Goal: Task Accomplishment & Management: Manage account settings

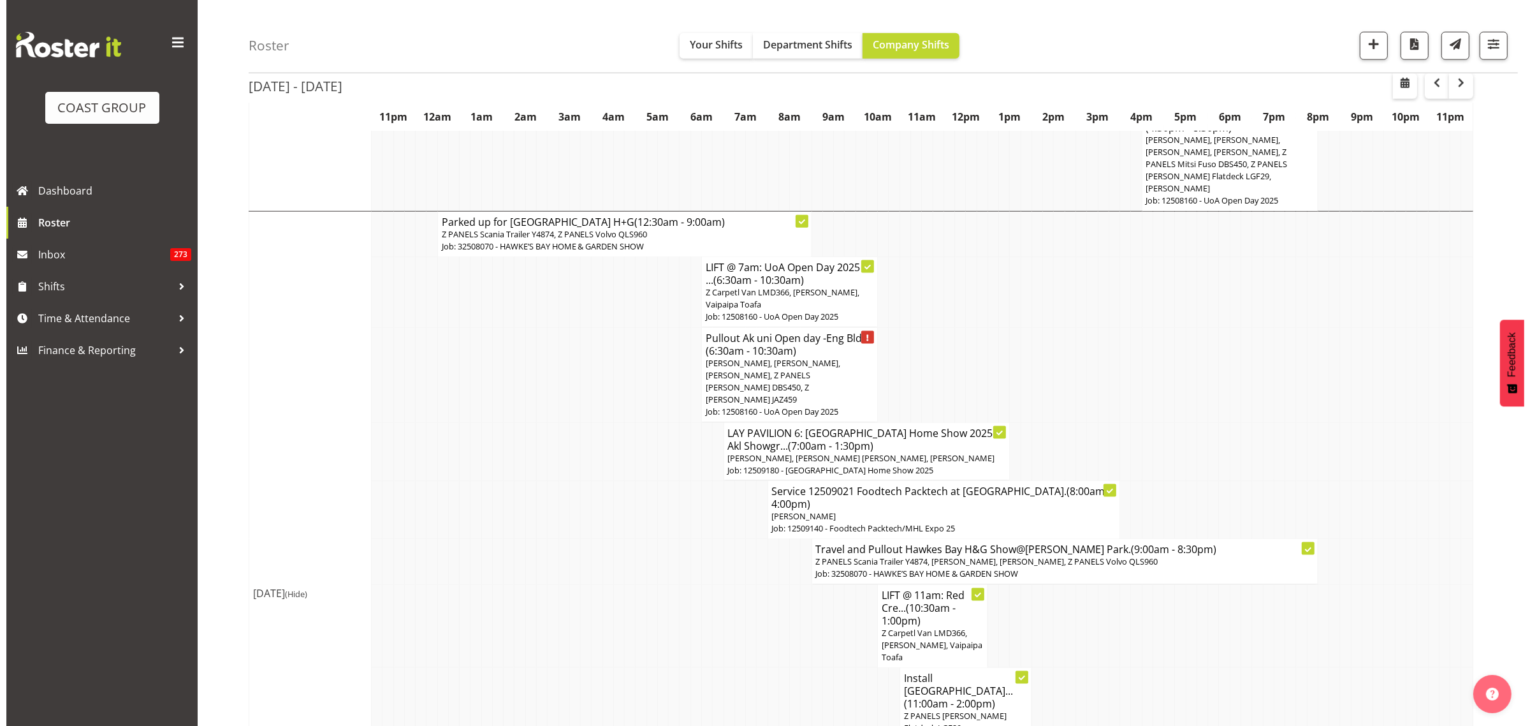
scroll to position [1899, 0]
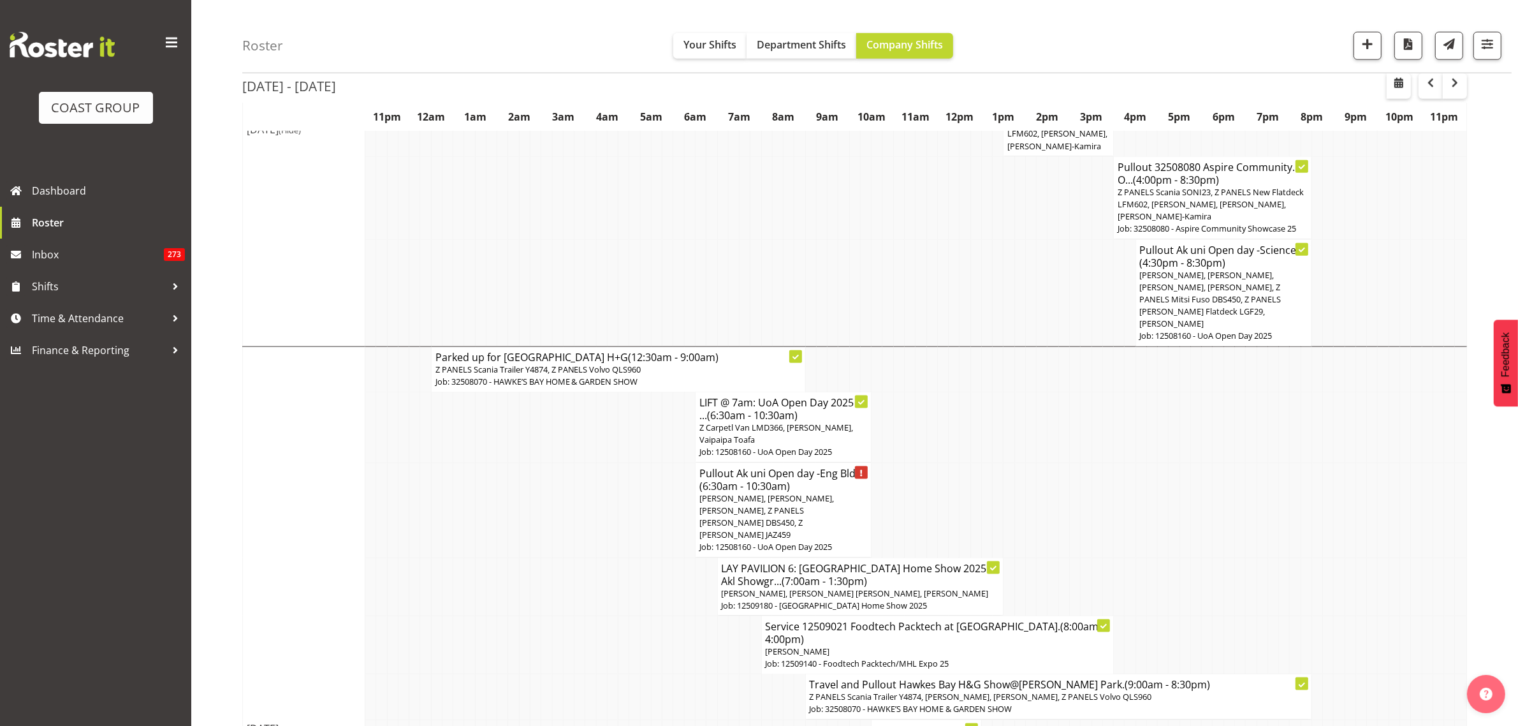
click at [802, 492] on span "[PERSON_NAME], [PERSON_NAME], [PERSON_NAME], Z PANELS [PERSON_NAME] DBS450, Z […" at bounding box center [767, 516] width 135 height 48
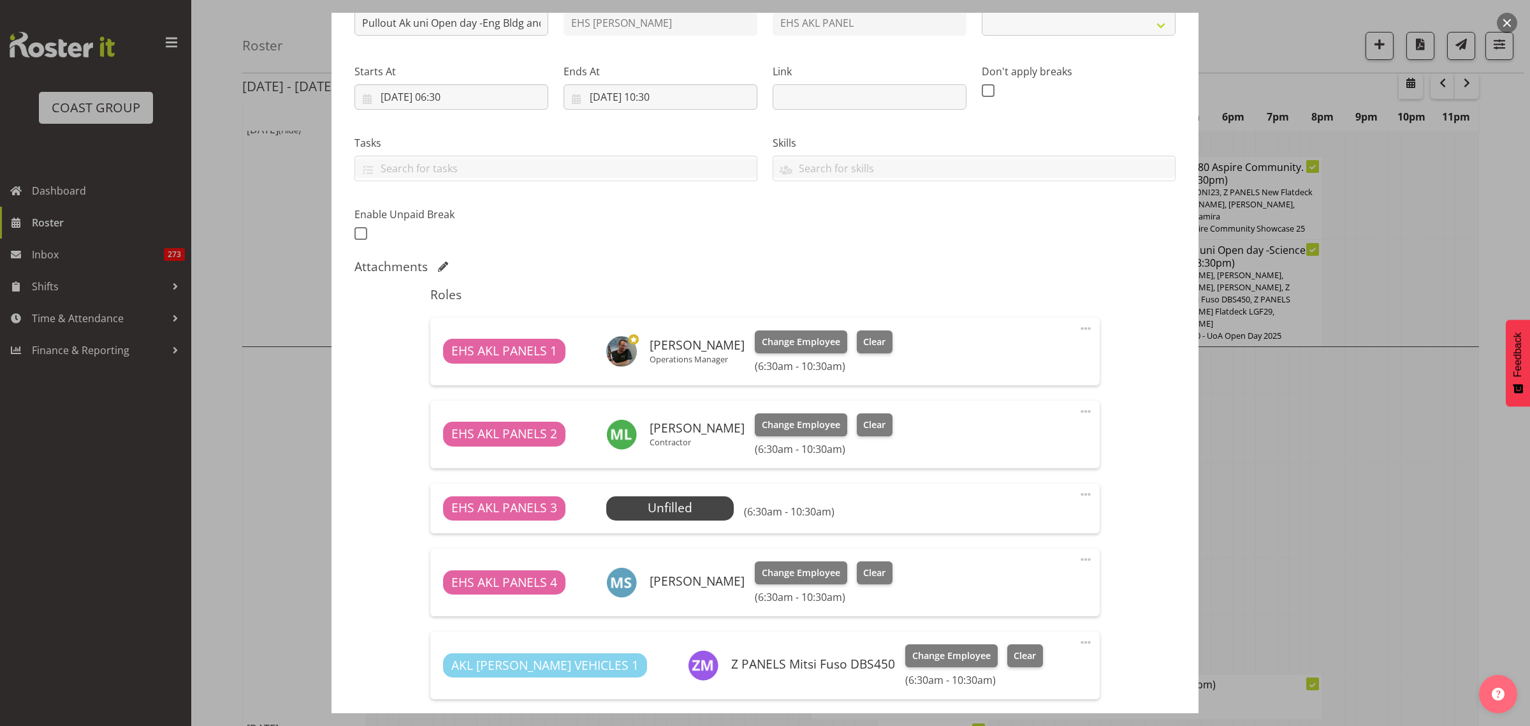
select select "9993"
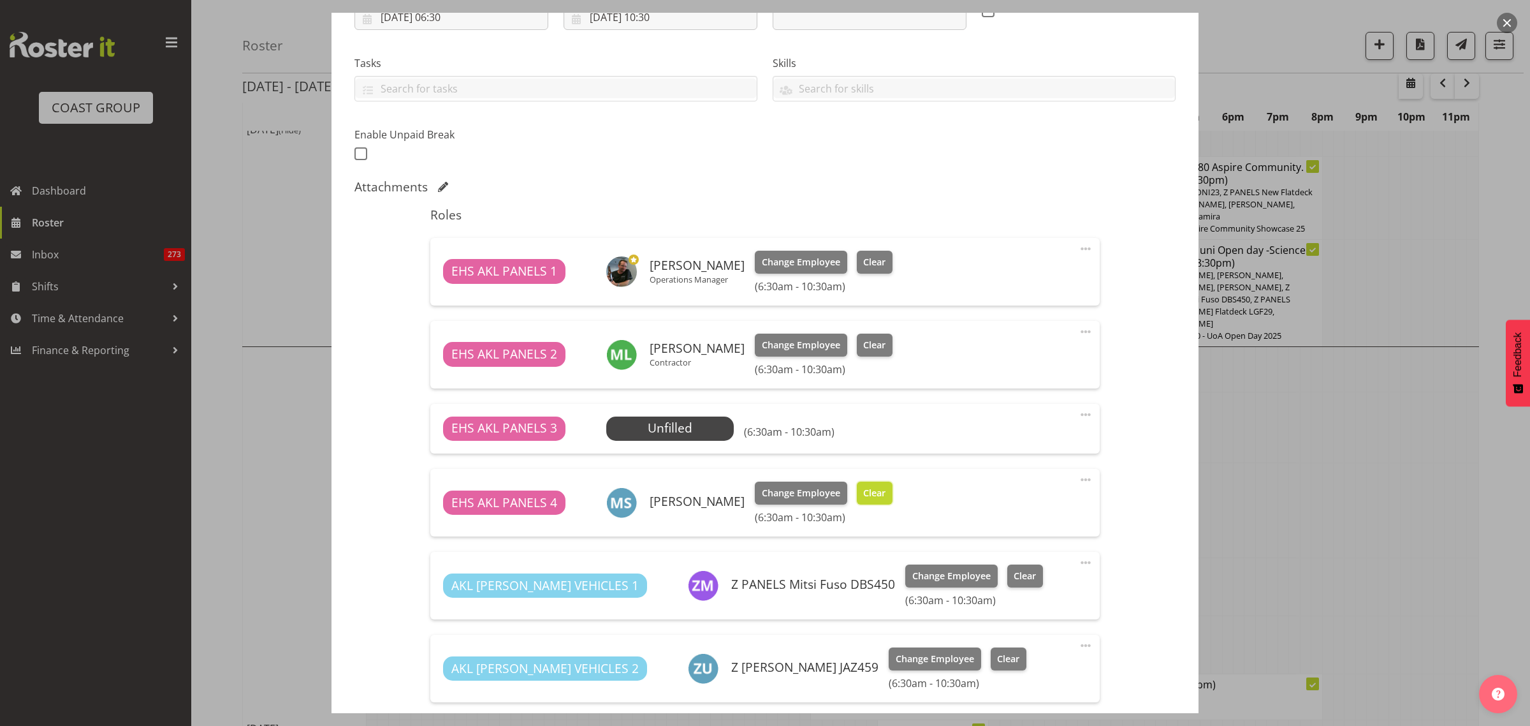
click at [872, 498] on span "Clear" at bounding box center [874, 493] width 22 height 14
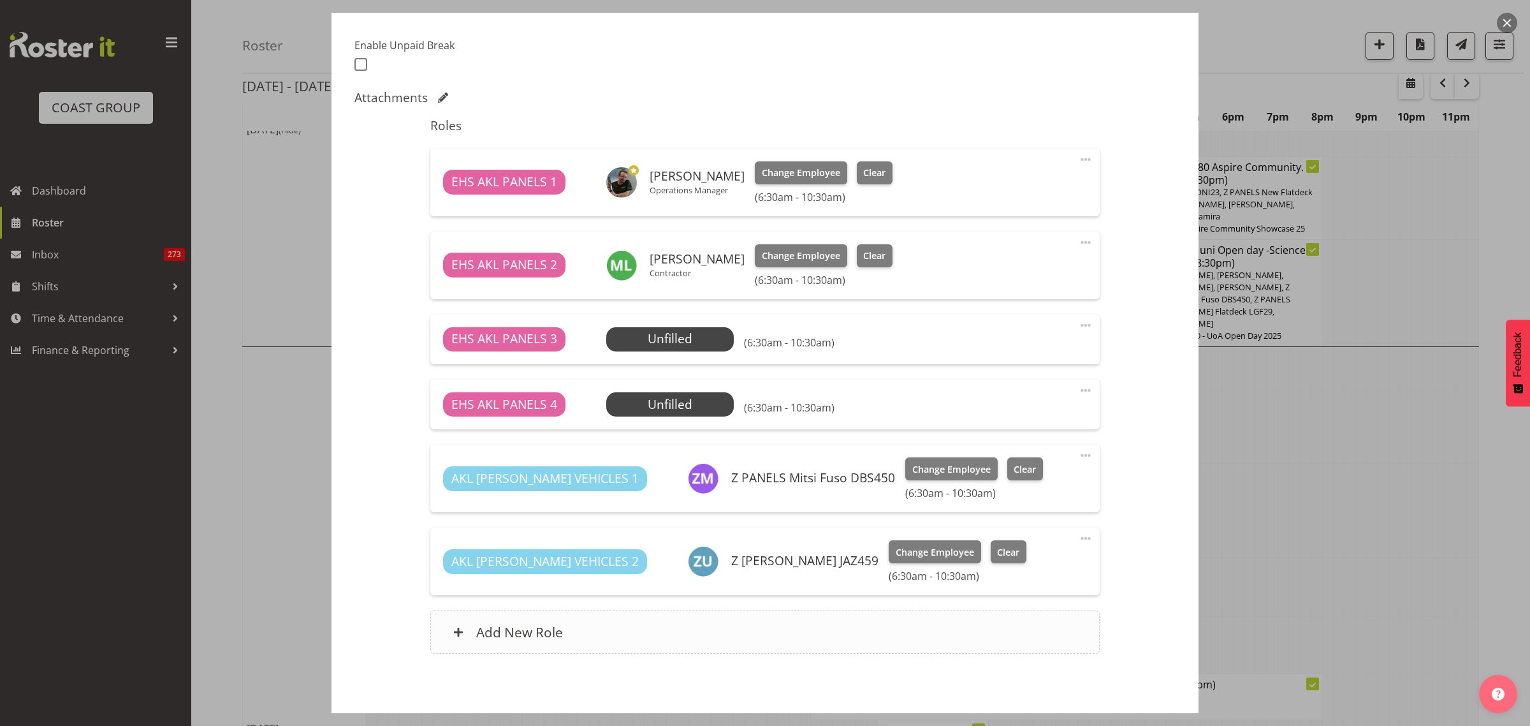
scroll to position [383, 0]
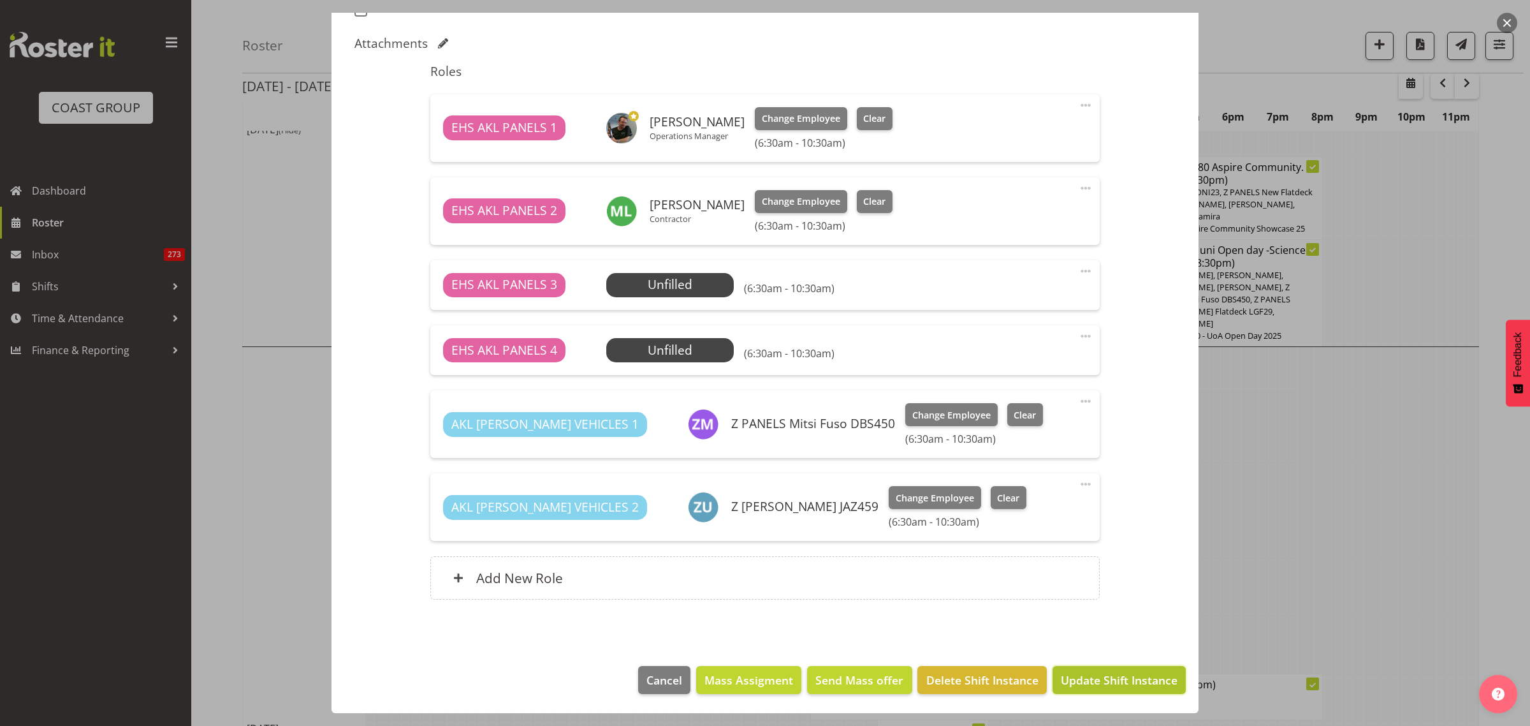
click at [1092, 683] on span "Update Shift Instance" at bounding box center [1119, 679] width 117 height 17
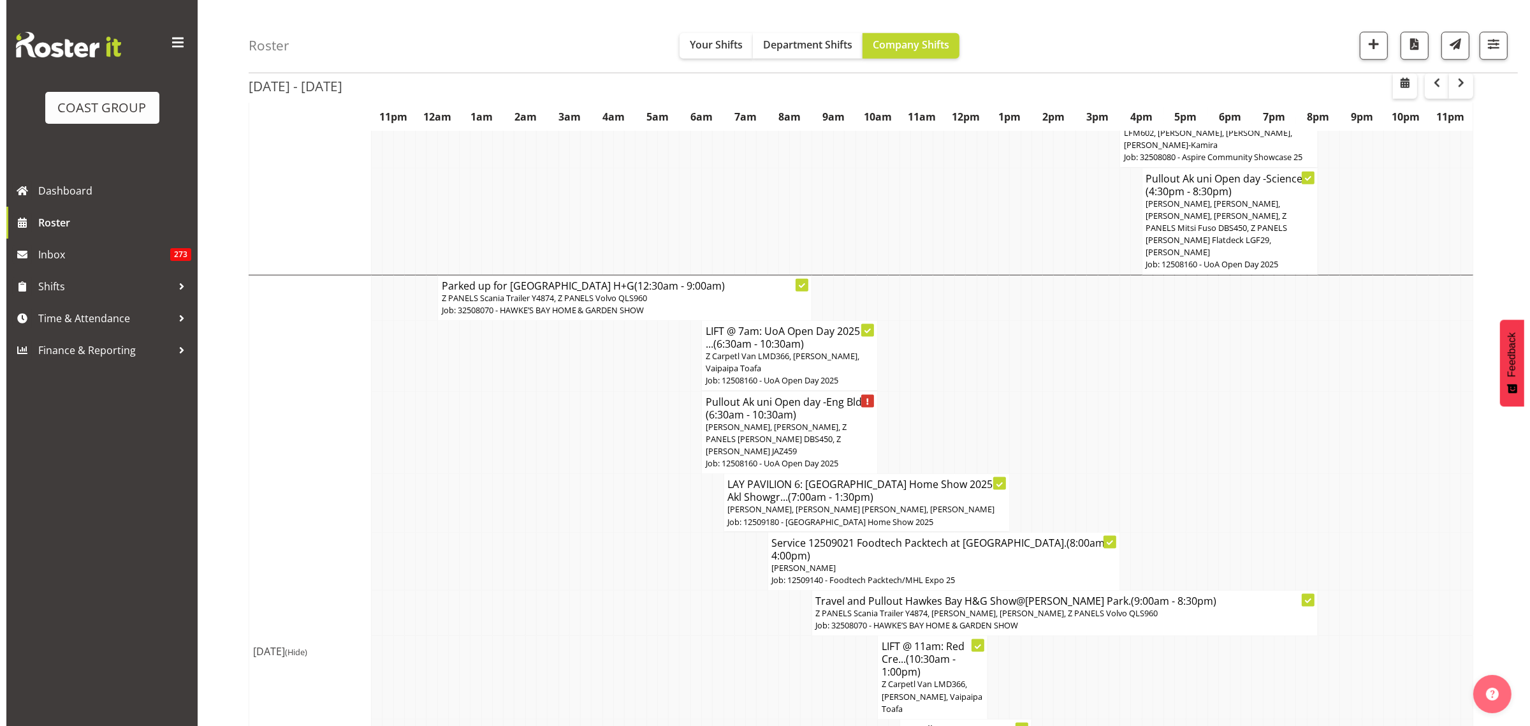
scroll to position [1966, 0]
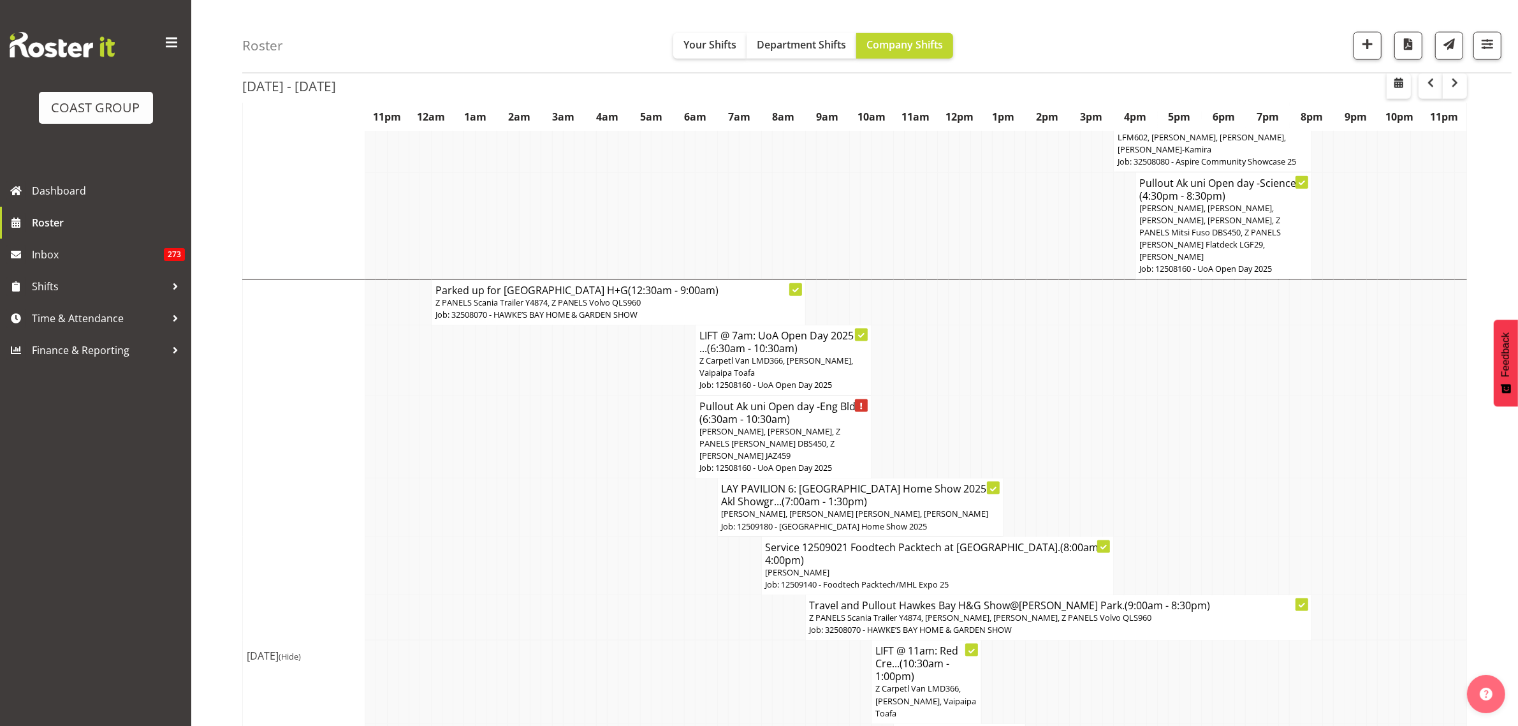
click at [798, 425] on span "[PERSON_NAME], [PERSON_NAME], Z PANELS [PERSON_NAME] DBS450, Z [PERSON_NAME] JA…" at bounding box center [770, 443] width 141 height 36
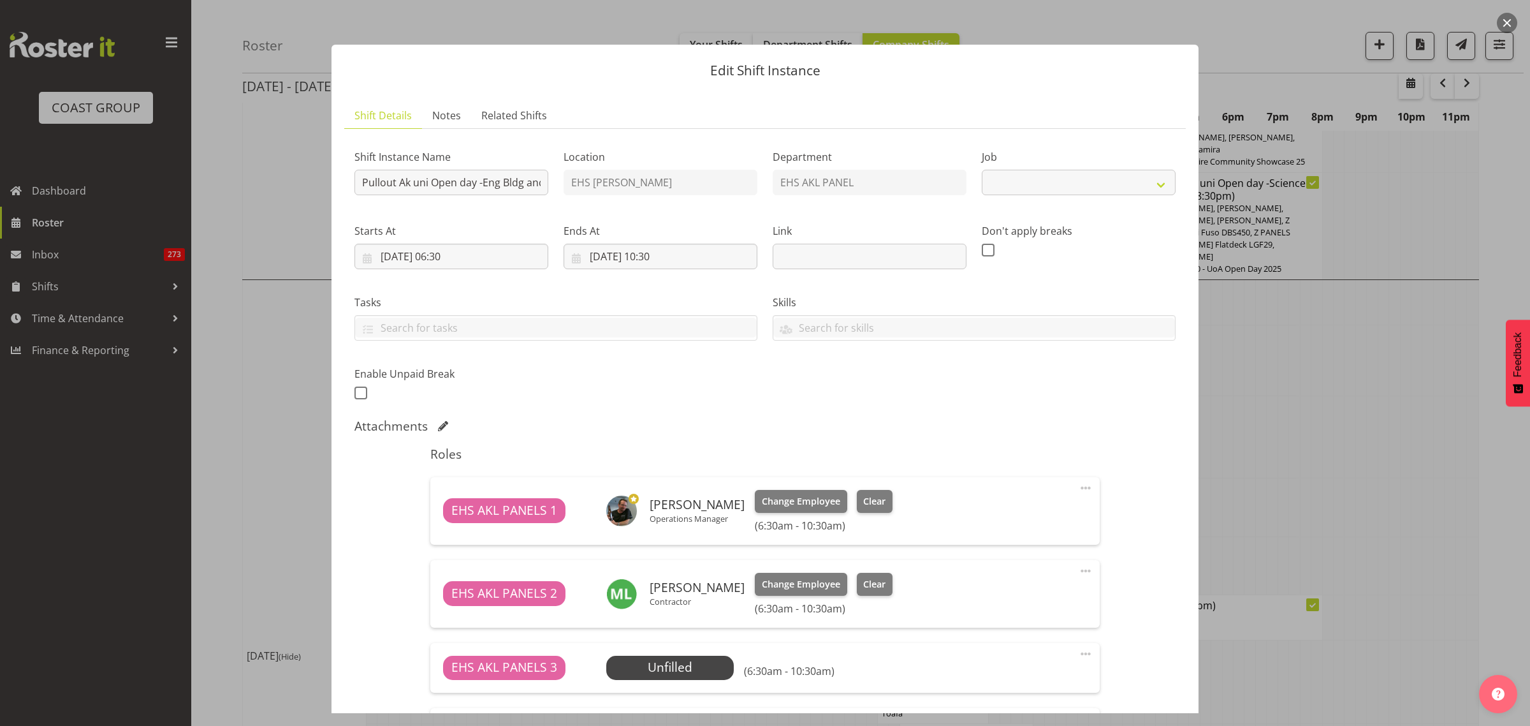
select select "9993"
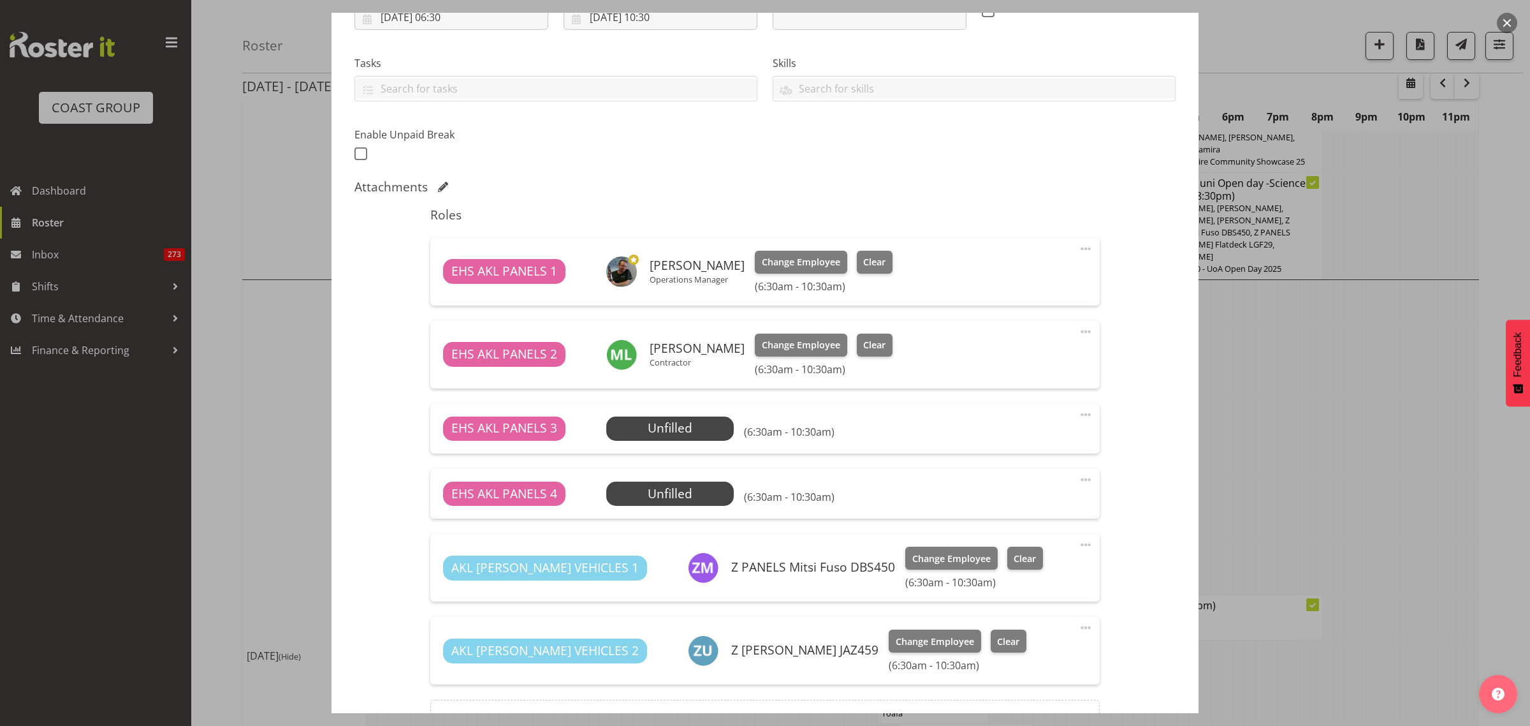
scroll to position [383, 0]
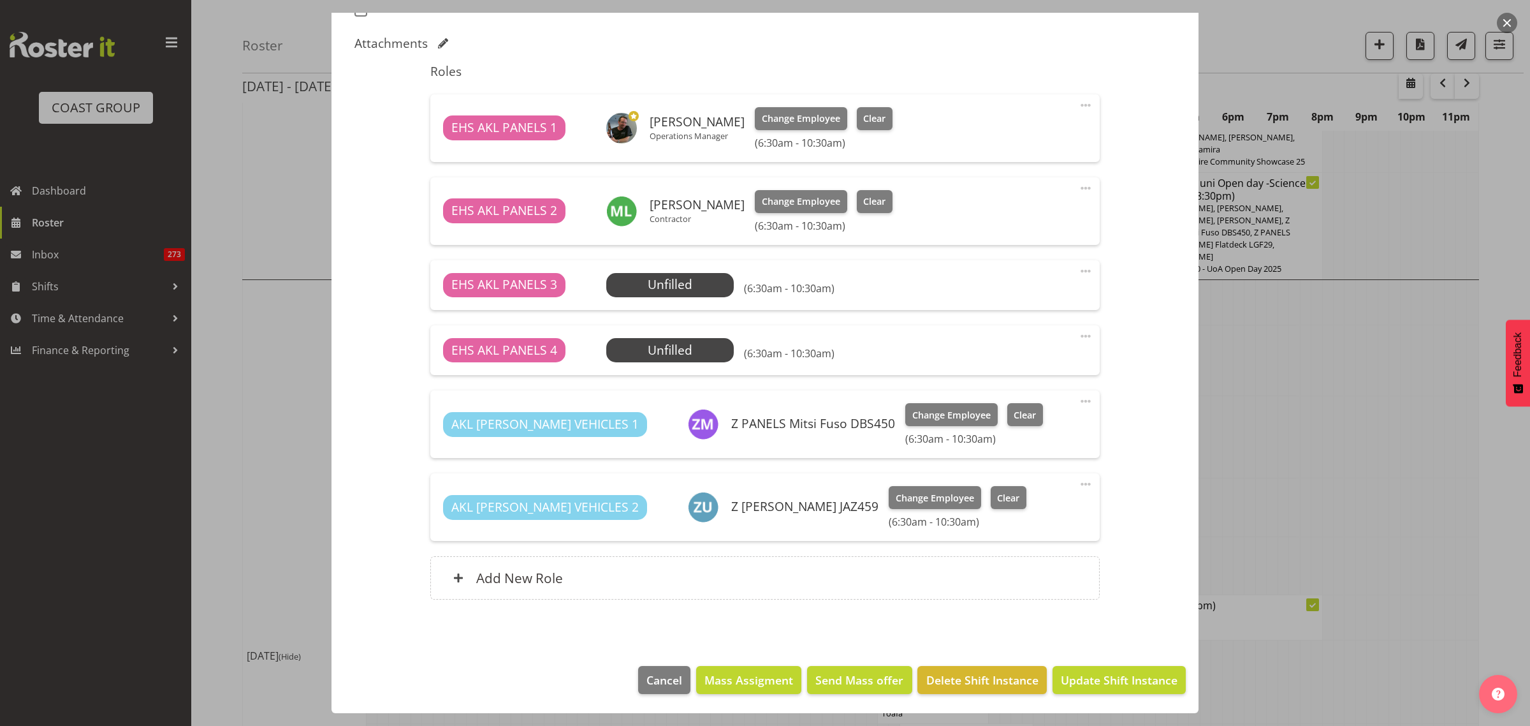
click at [1078, 483] on span at bounding box center [1085, 483] width 15 height 15
click at [1006, 562] on link "Delete" at bounding box center [1032, 560] width 122 height 23
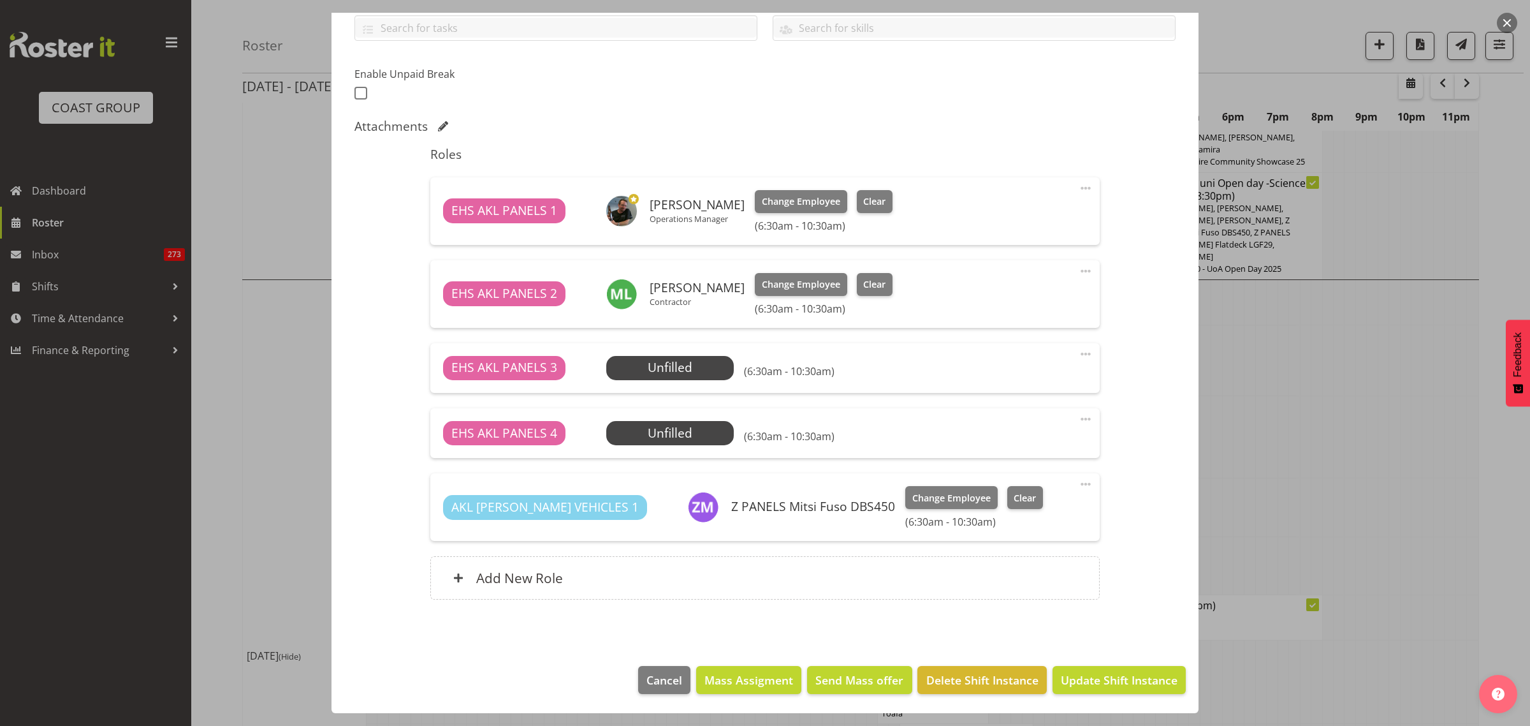
scroll to position [300, 0]
click at [1085, 684] on span "Update Shift Instance" at bounding box center [1119, 679] width 117 height 17
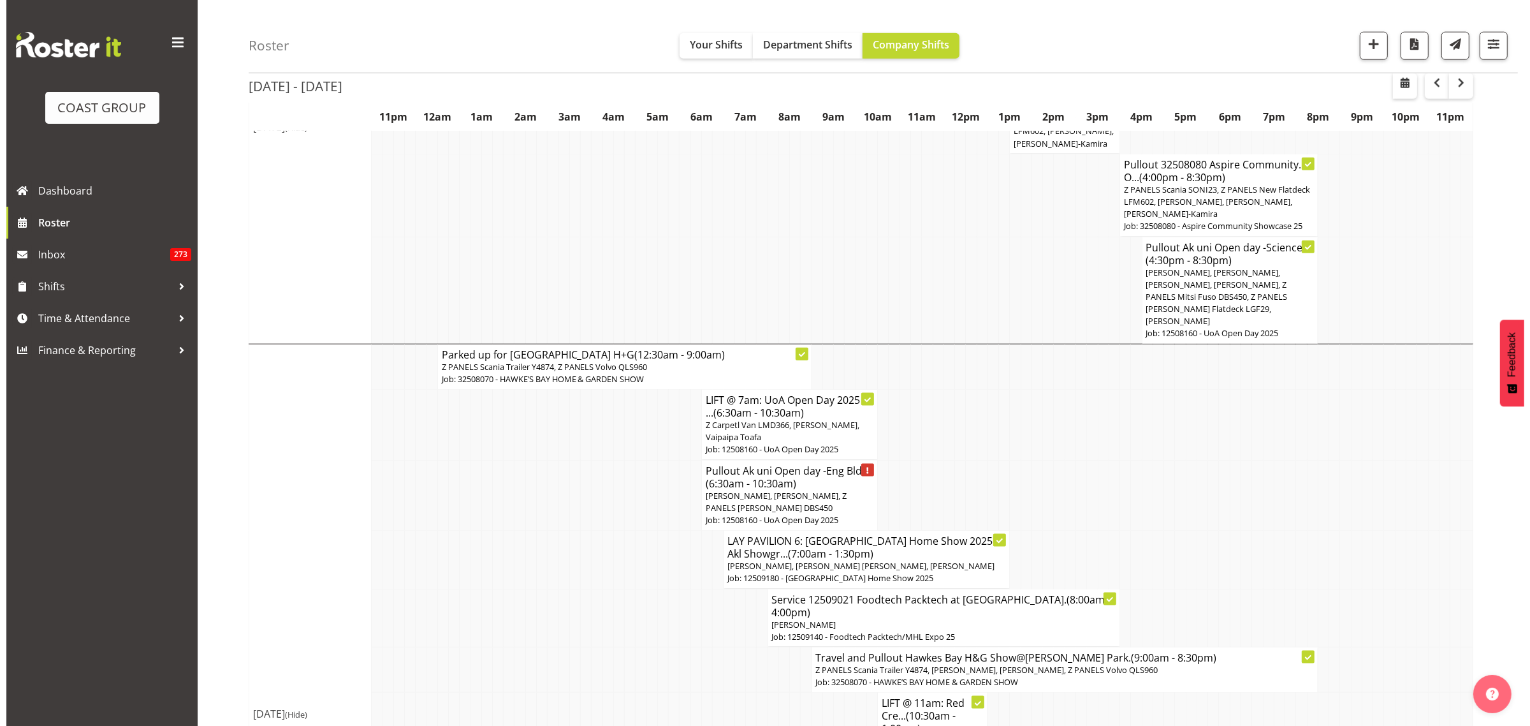
scroll to position [1913, 0]
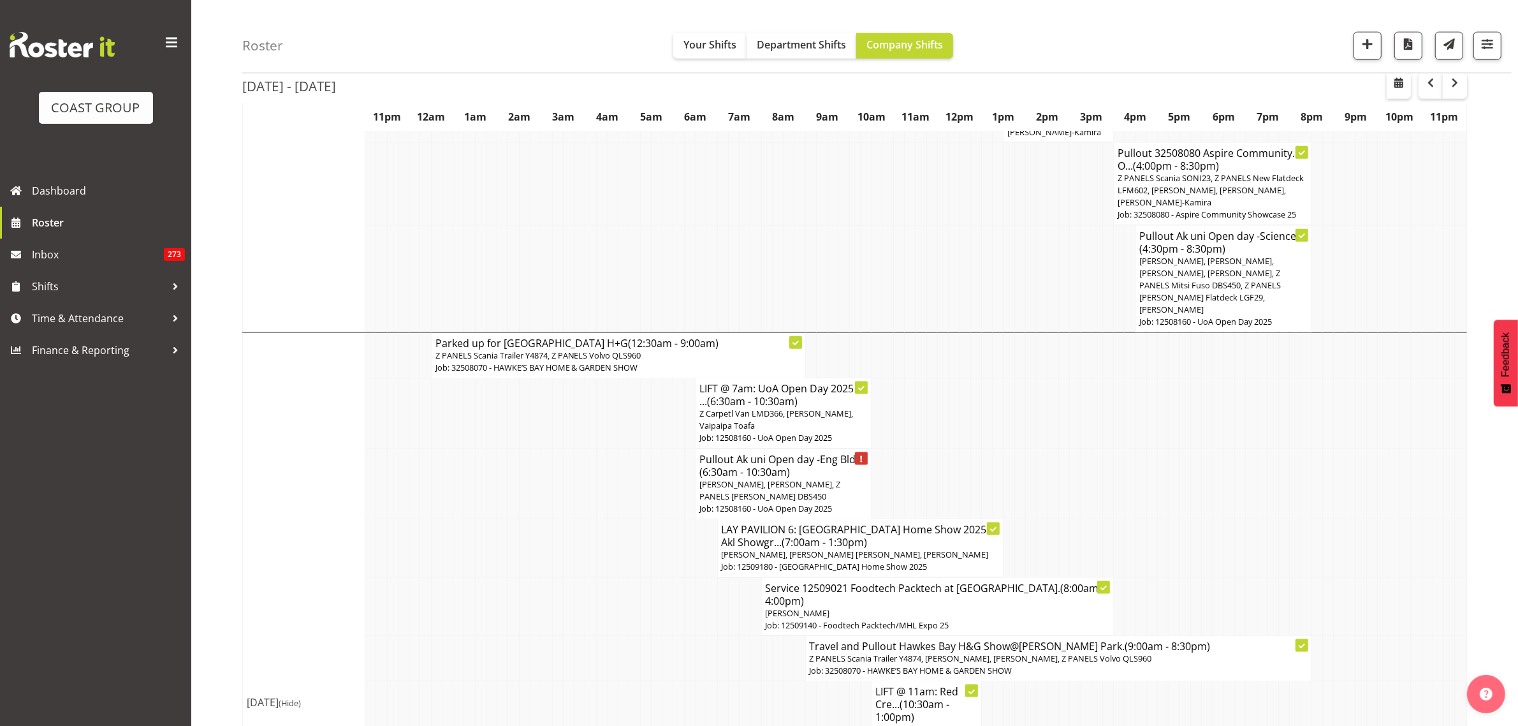
click at [793, 478] on span "[PERSON_NAME], [PERSON_NAME], Z PANELS [PERSON_NAME] DBS450" at bounding box center [770, 490] width 141 height 24
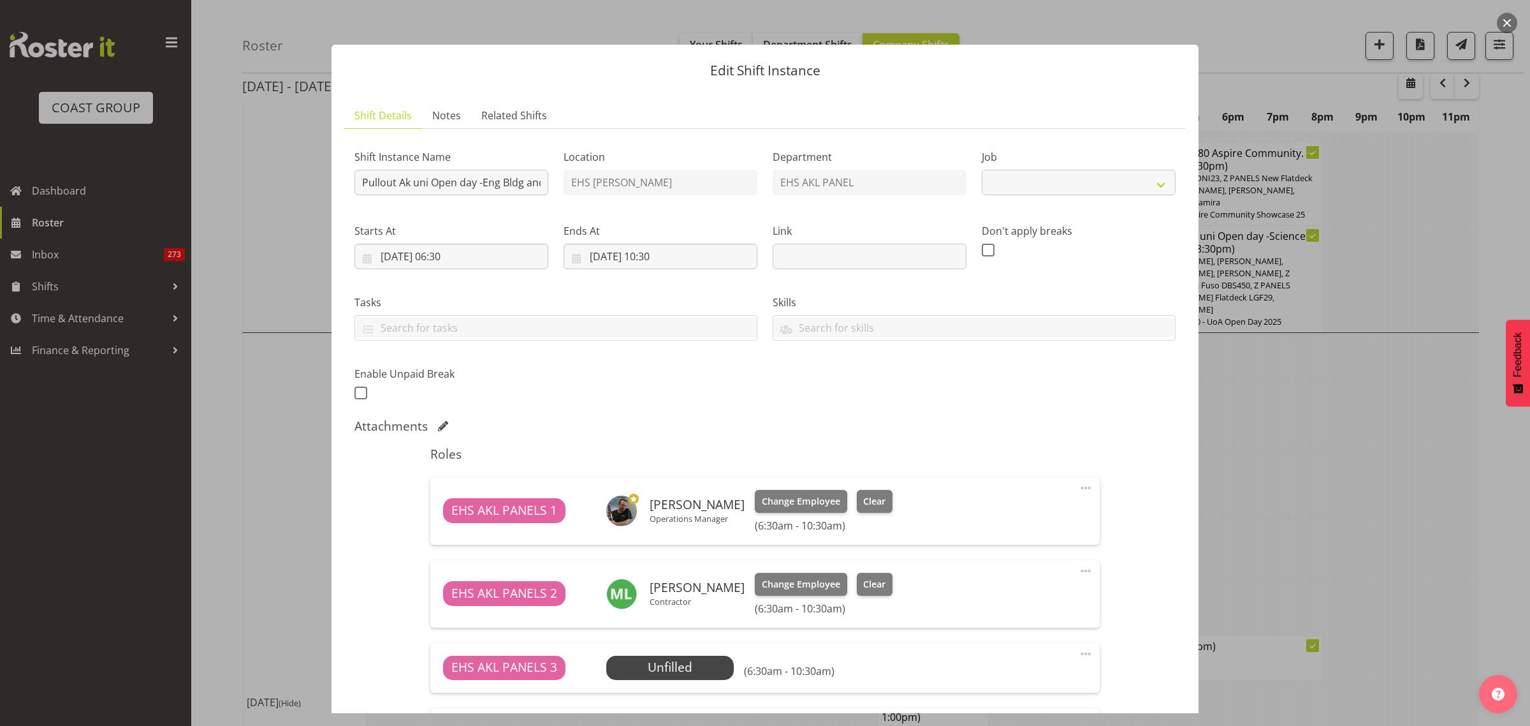
select select "9993"
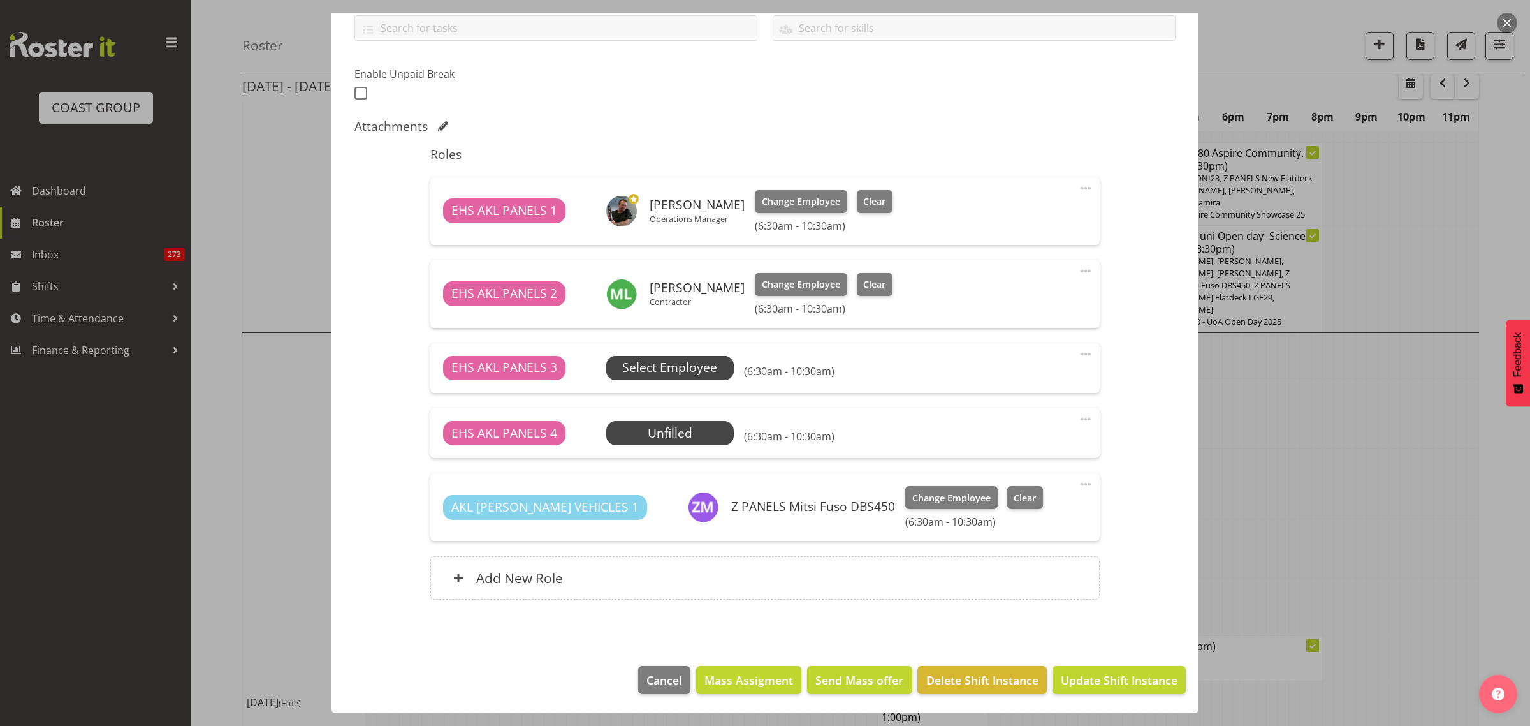
click at [681, 372] on span "Select Employee" at bounding box center [669, 367] width 95 height 18
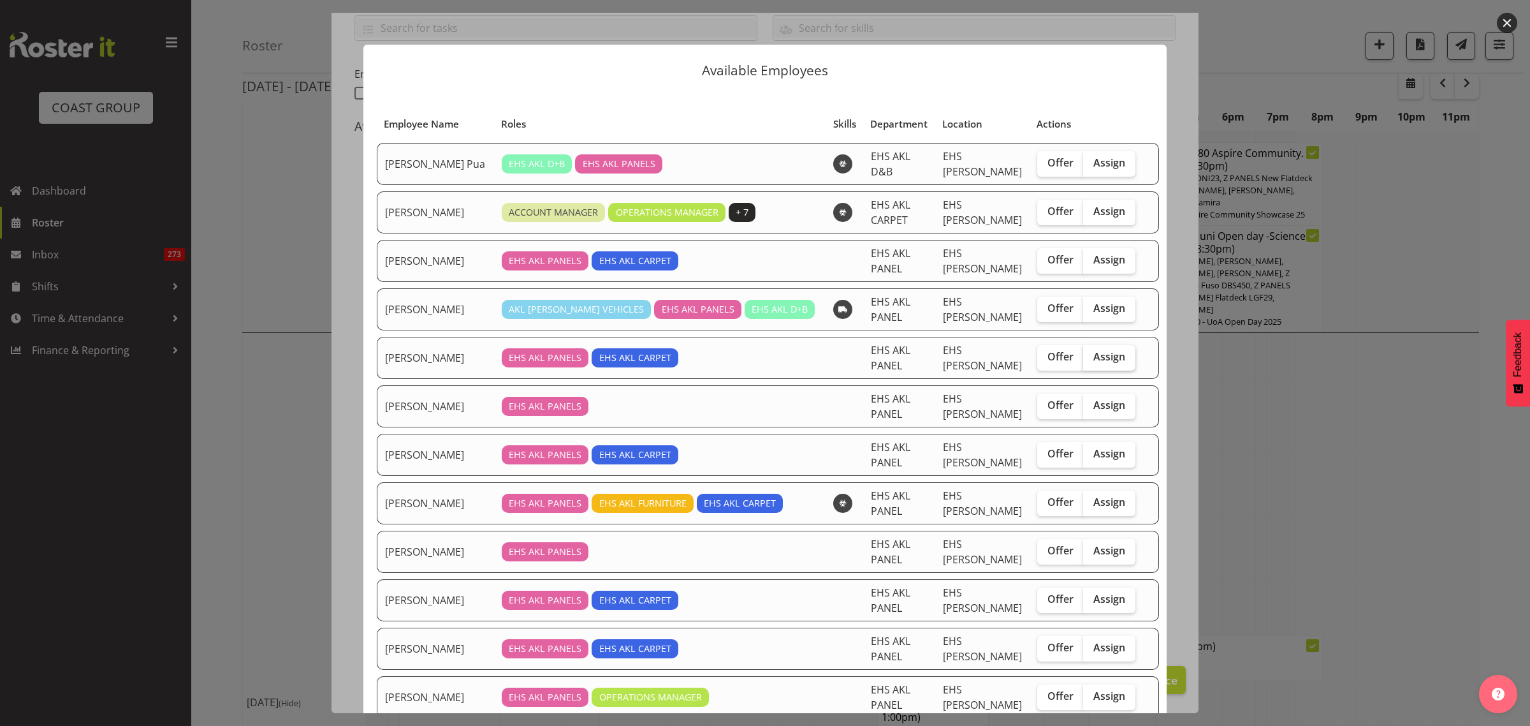
click at [1083, 362] on label "Assign" at bounding box center [1109, 358] width 52 height 26
click at [1083, 361] on input "Assign" at bounding box center [1087, 357] width 8 height 8
checkbox input "true"
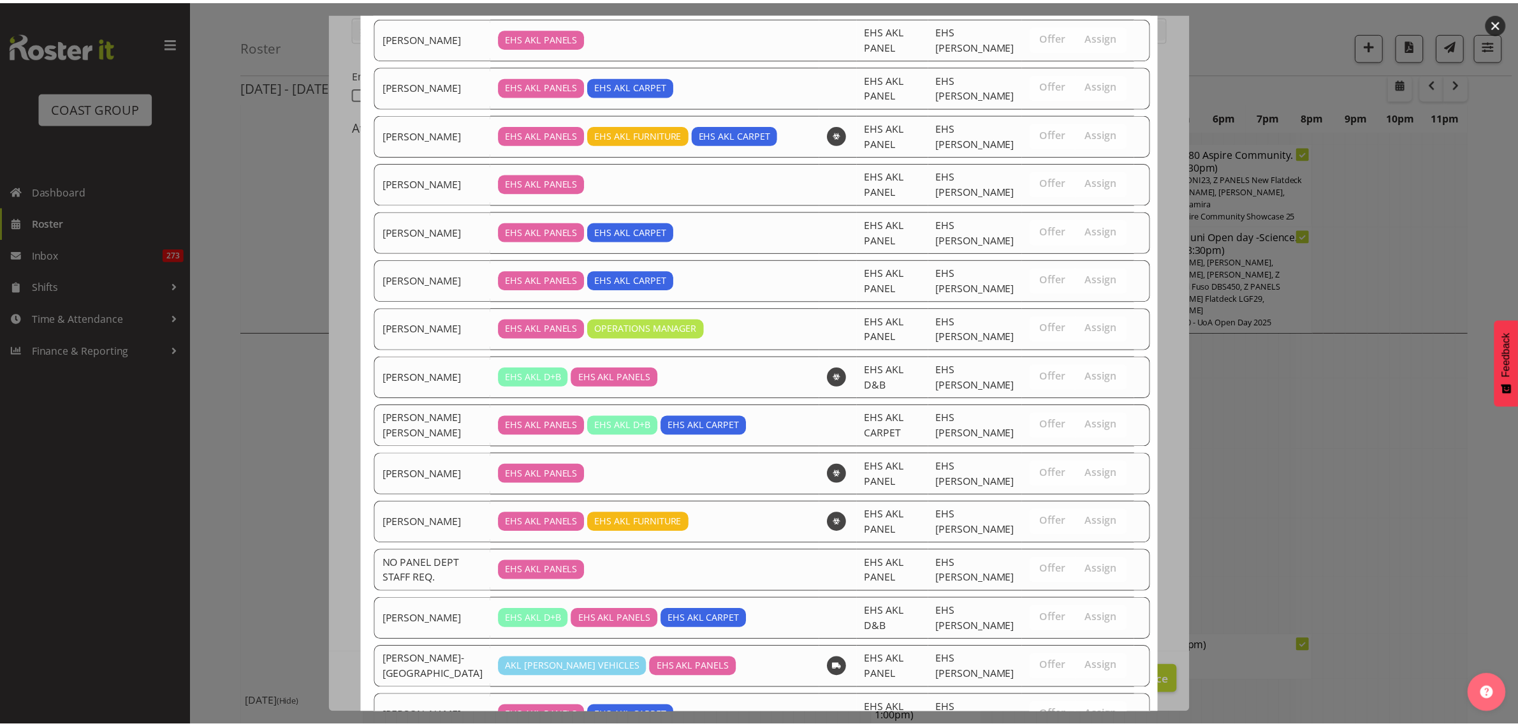
scroll to position [493, 0]
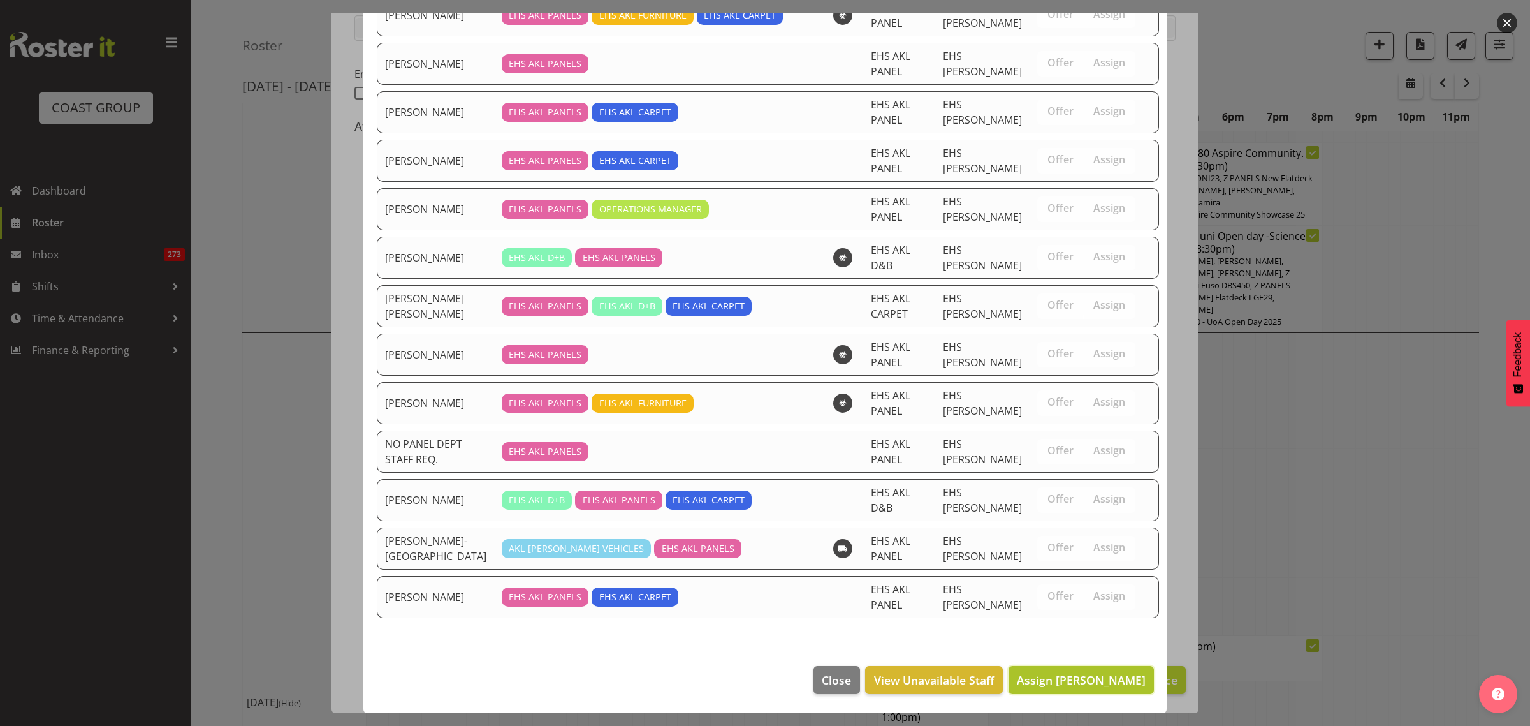
click at [1041, 683] on span "Assign [PERSON_NAME]" at bounding box center [1081, 679] width 129 height 15
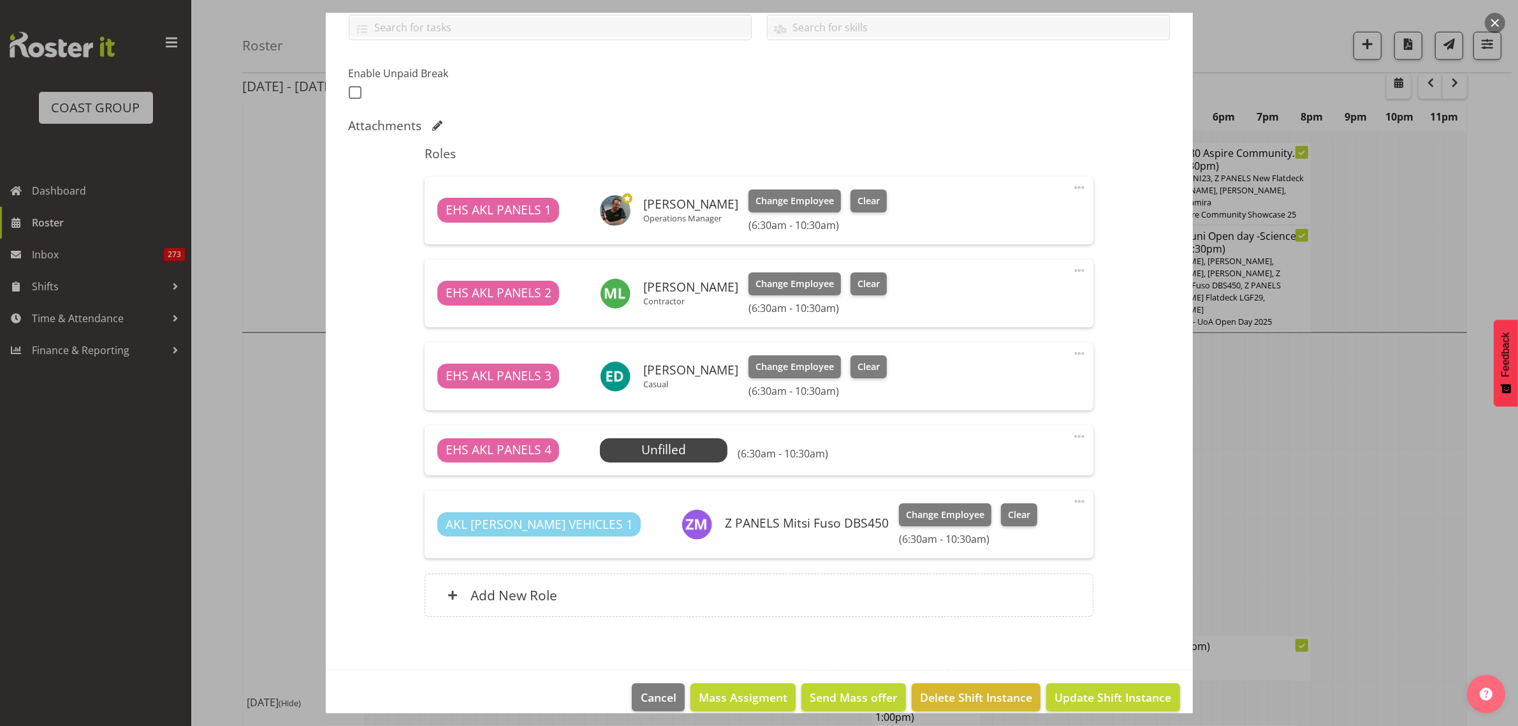
scroll to position [318, 0]
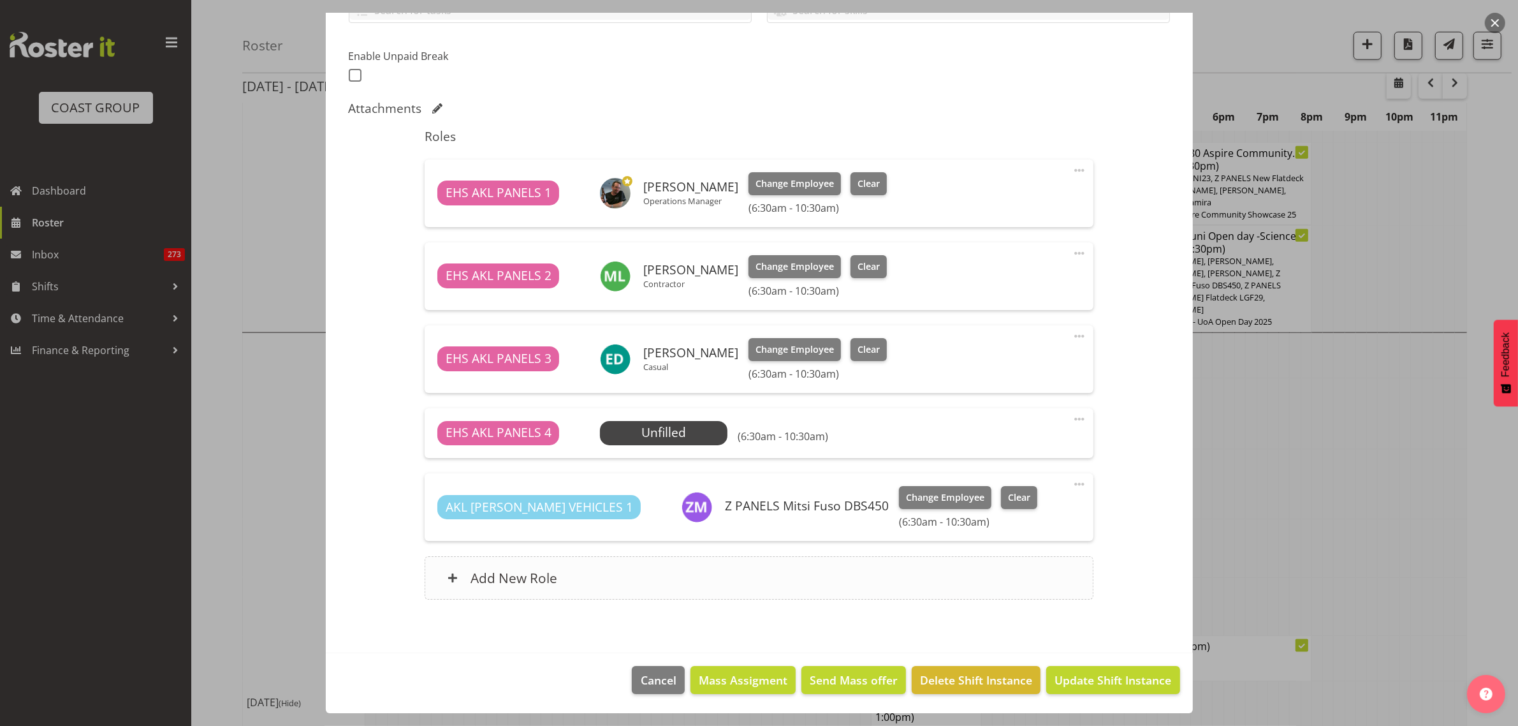
click at [697, 581] on div "Add New Role" at bounding box center [759, 577] width 669 height 43
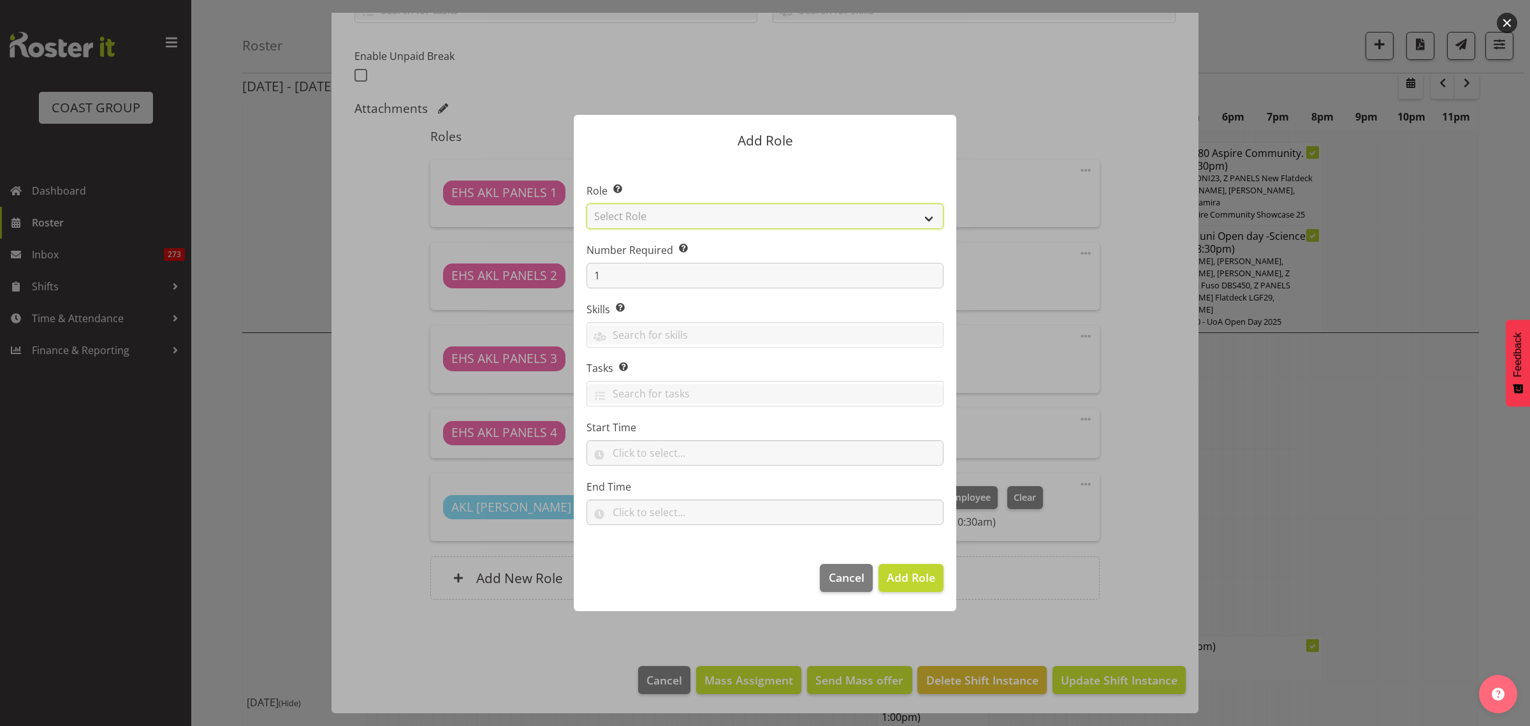
click at [929, 219] on select "Select Role ACCOUNT MANAGER ACCOUNT MANAGER DW ACCOUNTS [PERSON_NAME] VEHICLES …" at bounding box center [765, 216] width 357 height 26
drag, startPoint x: 930, startPoint y: 217, endPoint x: 927, endPoint y: 225, distance: 8.9
click at [930, 217] on select "Select Role ACCOUNT MANAGER ACCOUNT MANAGER DW ACCOUNTS [PERSON_NAME] VEHICLES …" at bounding box center [765, 216] width 357 height 26
select select "81"
click at [587, 203] on select "Select Role ACCOUNT MANAGER ACCOUNT MANAGER DW ACCOUNTS [PERSON_NAME] VEHICLES …" at bounding box center [765, 216] width 357 height 26
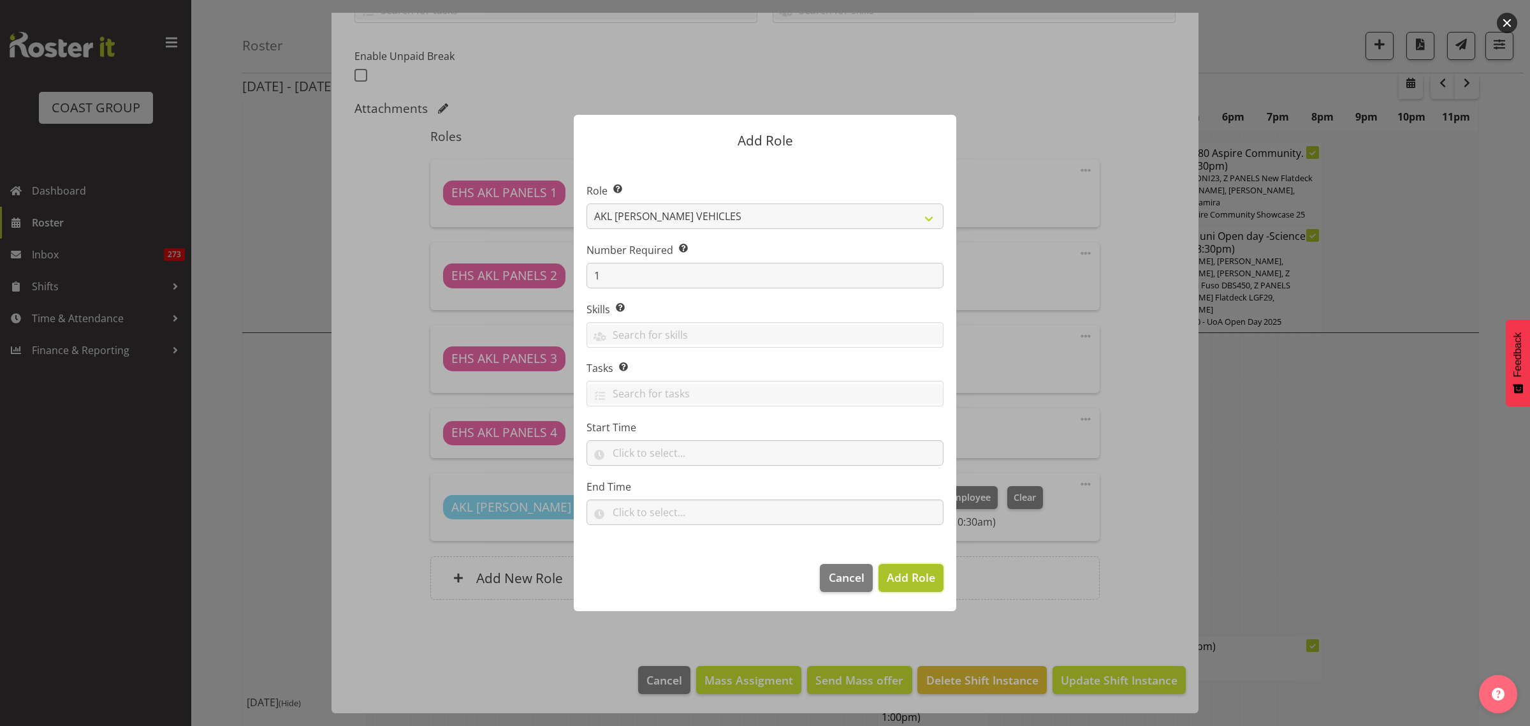
click at [907, 576] on span "Add Role" at bounding box center [911, 576] width 48 height 15
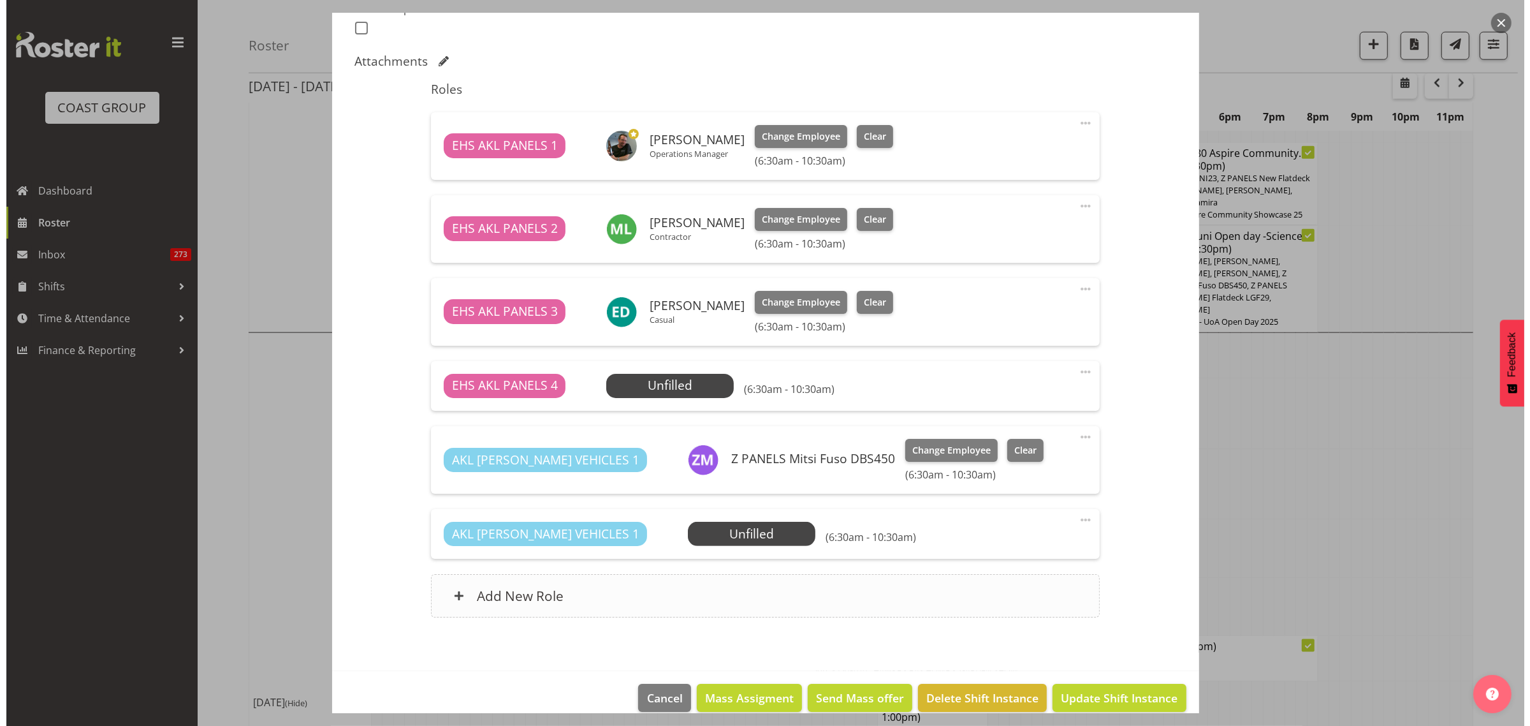
scroll to position [383, 0]
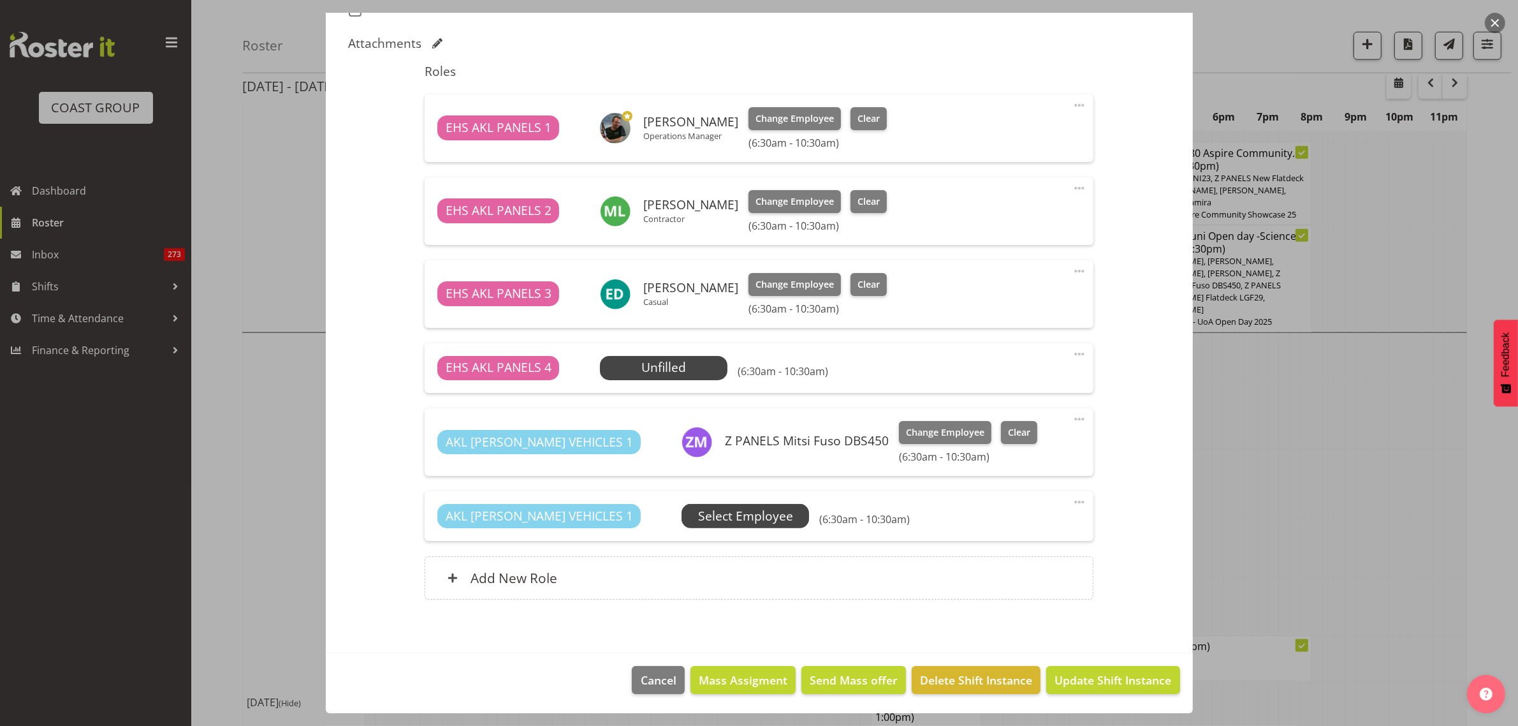
click at [0, 0] on span "Select Employee" at bounding box center [0, 0] width 0 height 0
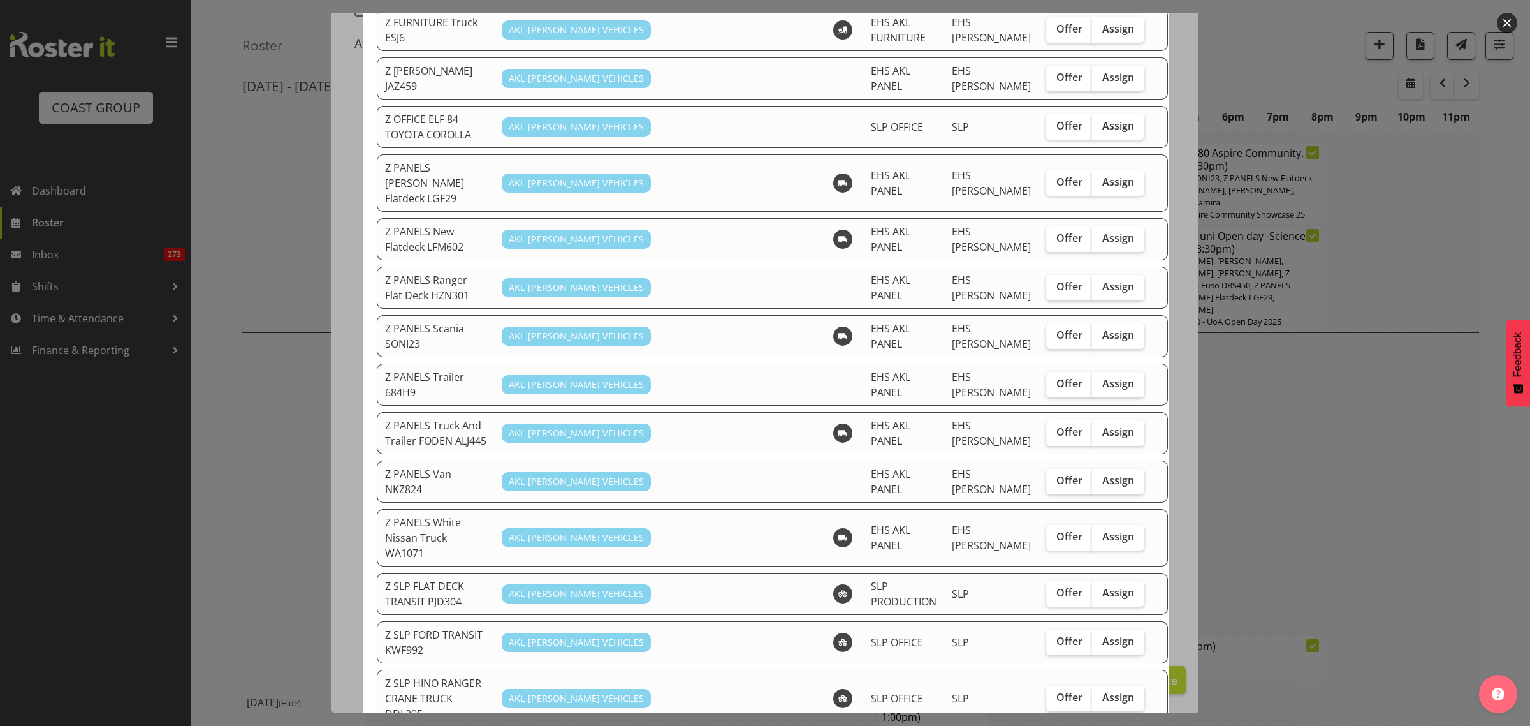
scroll to position [717, 0]
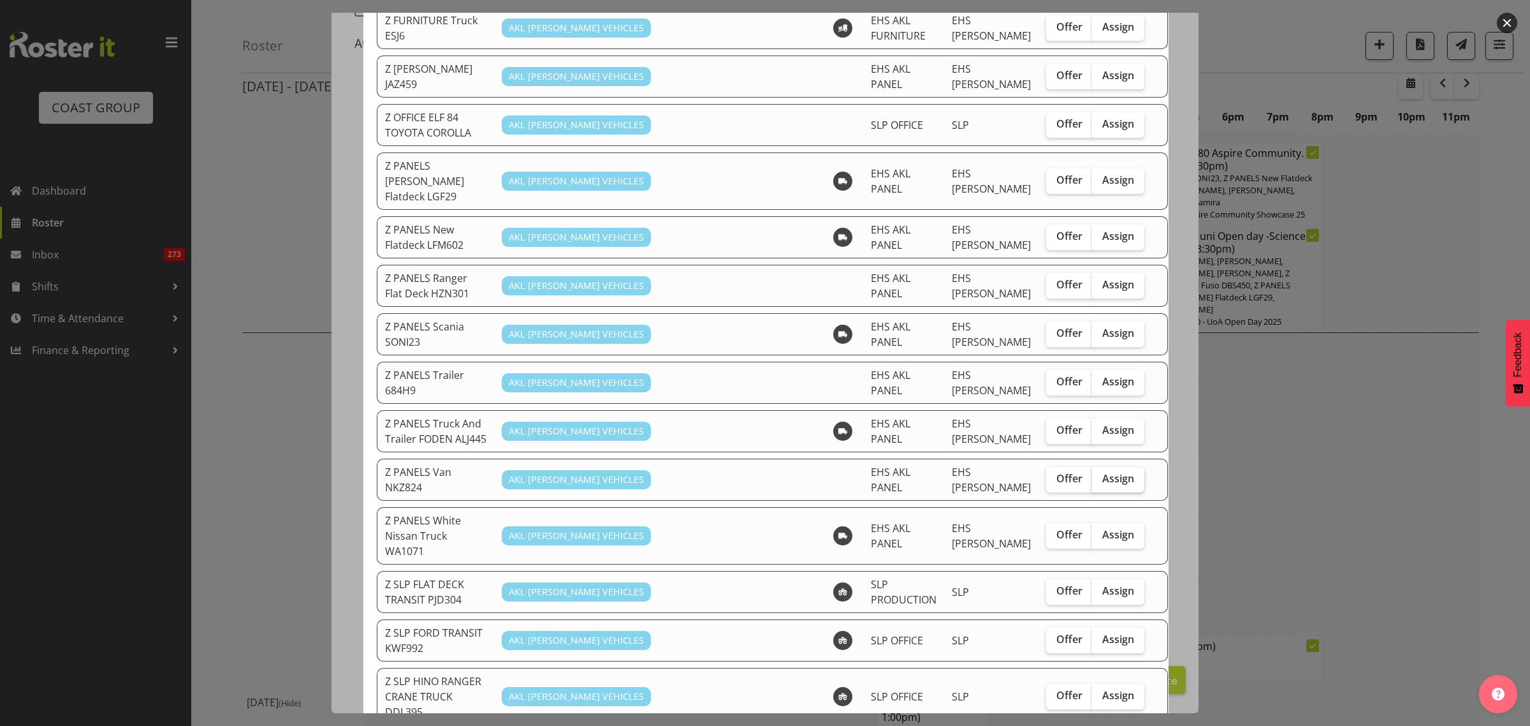
click at [1103, 472] on span "Assign" at bounding box center [1119, 478] width 32 height 13
click at [1092, 474] on input "Assign" at bounding box center [1096, 478] width 8 height 8
checkbox input "true"
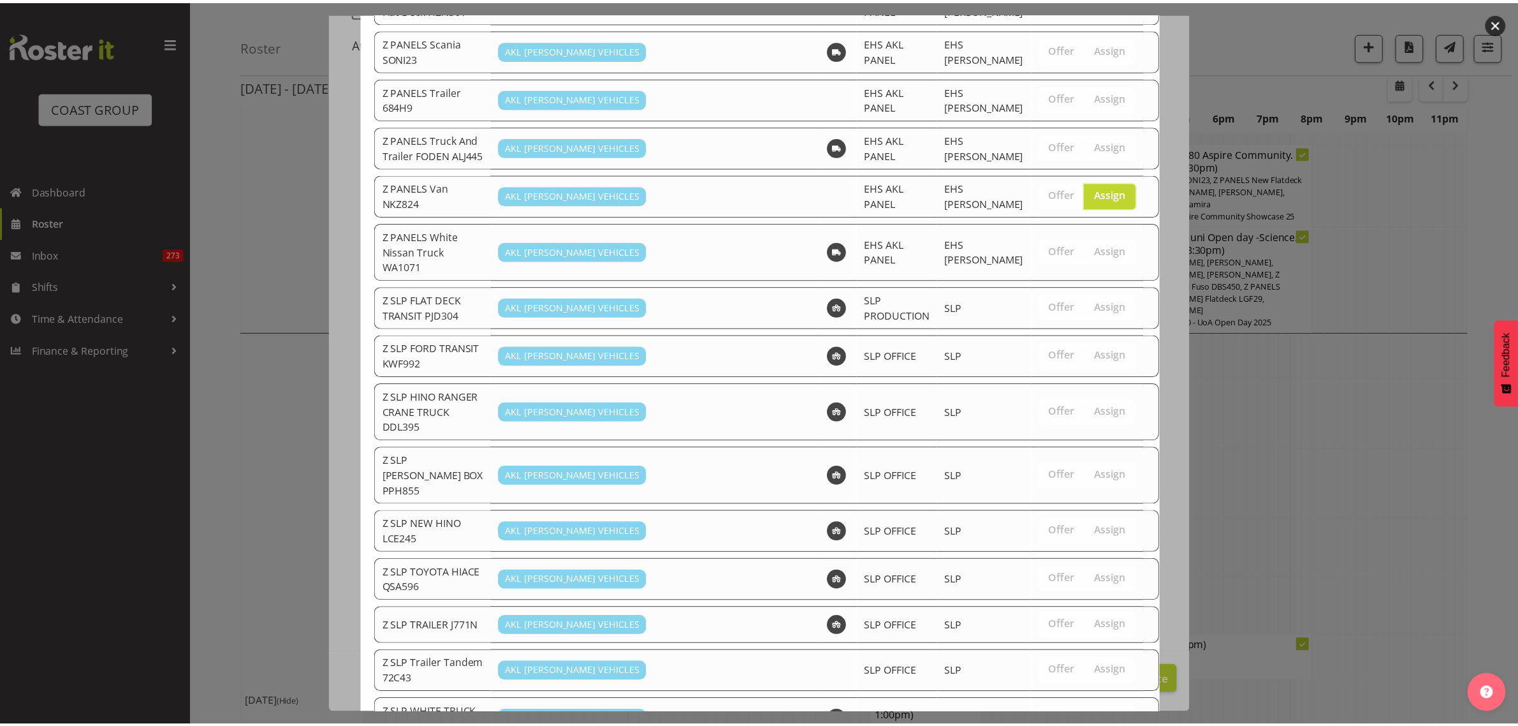
scroll to position [1032, 0]
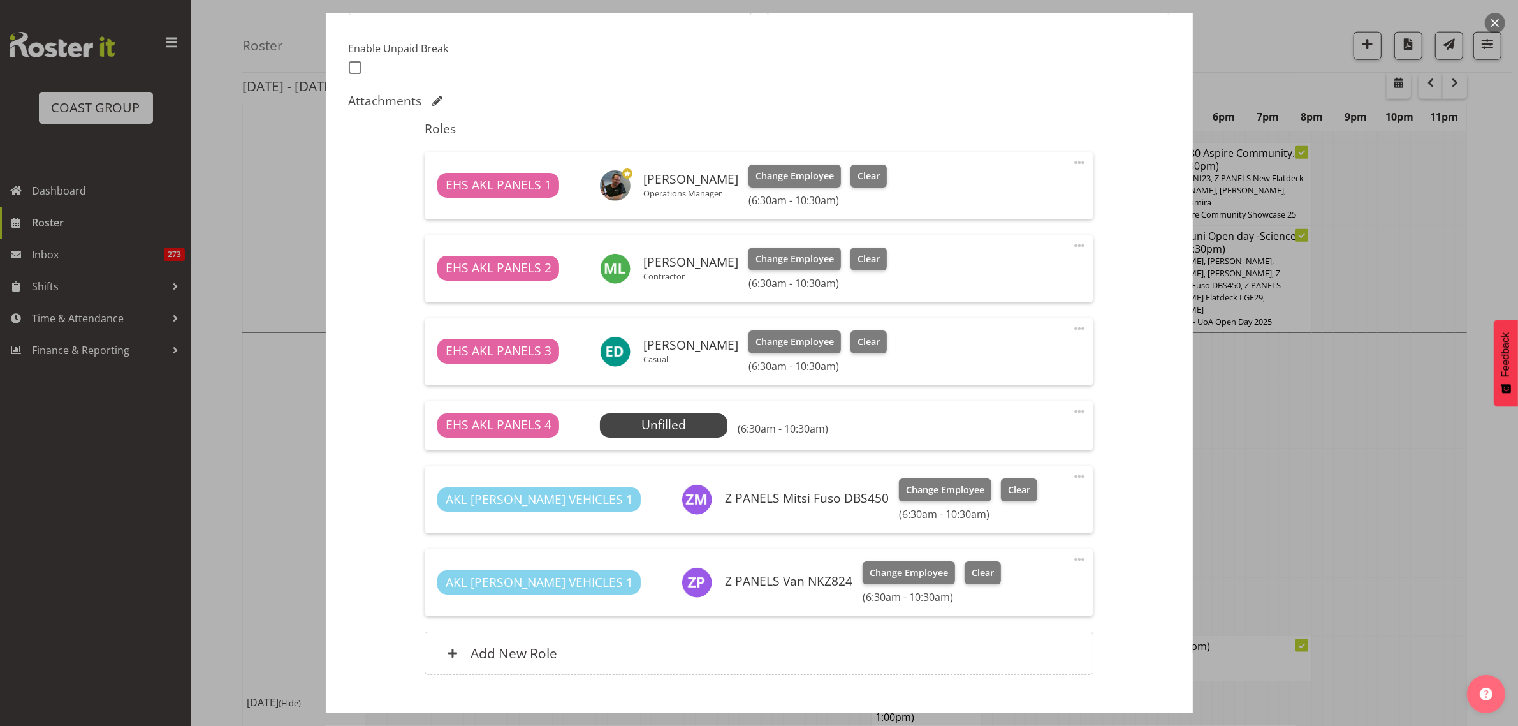
scroll to position [383, 0]
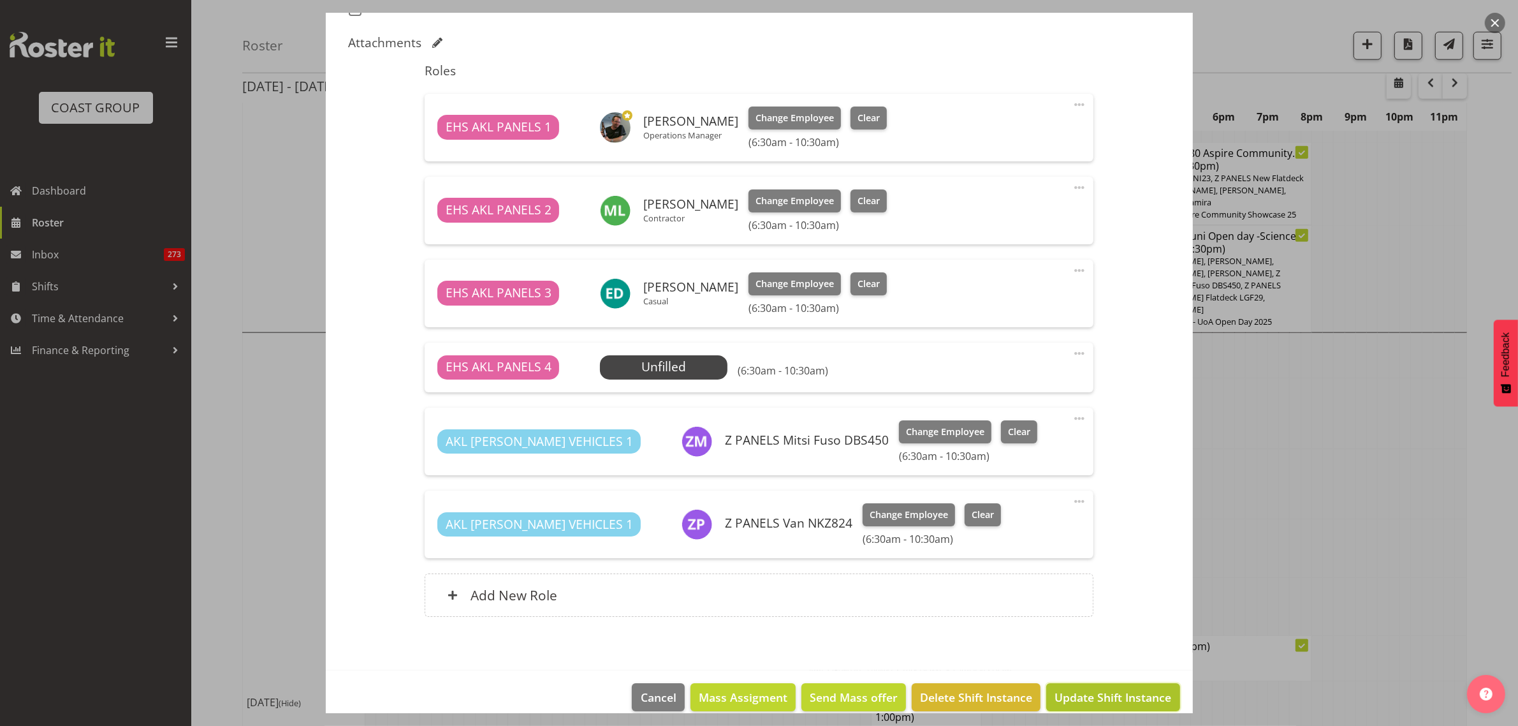
click at [1092, 702] on span "Update Shift Instance" at bounding box center [1113, 697] width 117 height 17
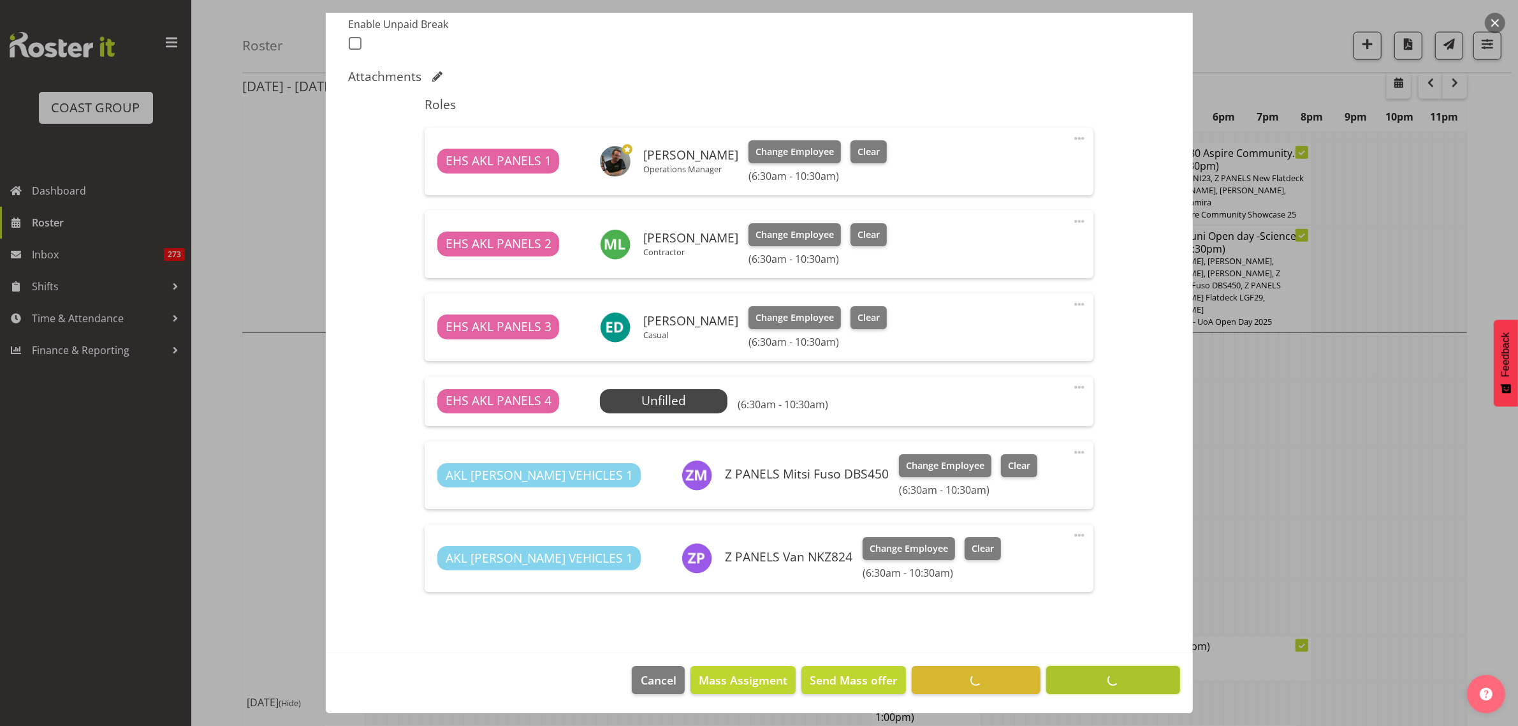
scroll to position [0, 0]
